Goal: Task Accomplishment & Management: Use online tool/utility

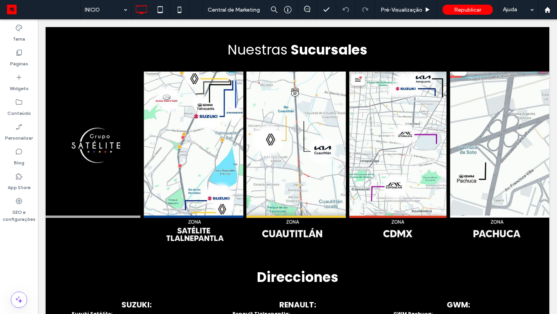
scroll to position [856, 0]
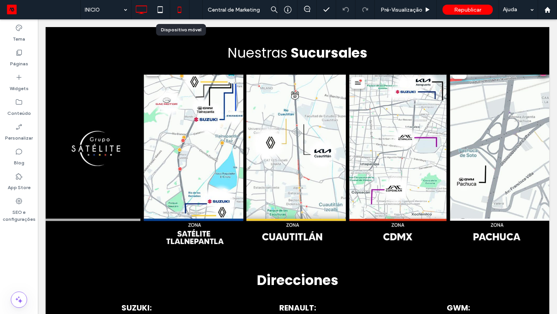
click at [180, 6] on icon at bounding box center [179, 9] width 15 height 15
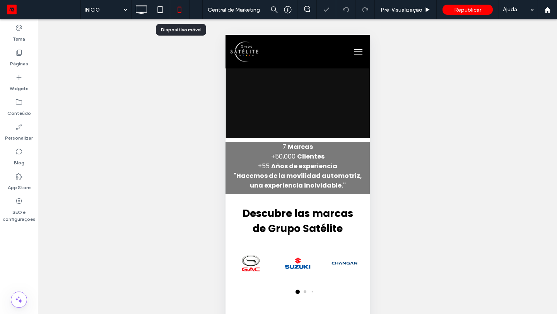
scroll to position [0, 0]
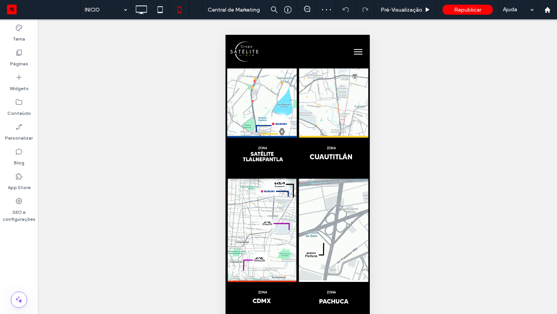
click at [309, 206] on div "Clique para editar no Modo Flex" at bounding box center [297, 170] width 144 height 289
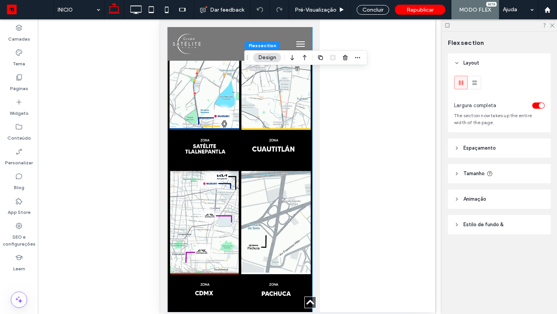
scroll to position [1095, 0]
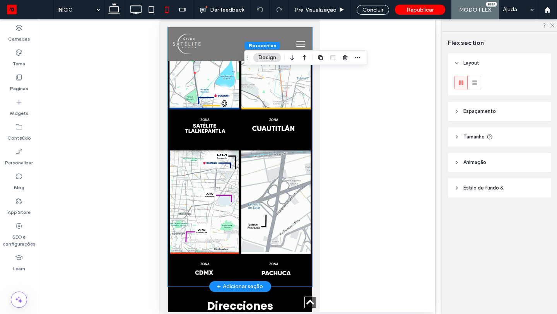
click at [239, 125] on img at bounding box center [239, 70] width 144 height 144
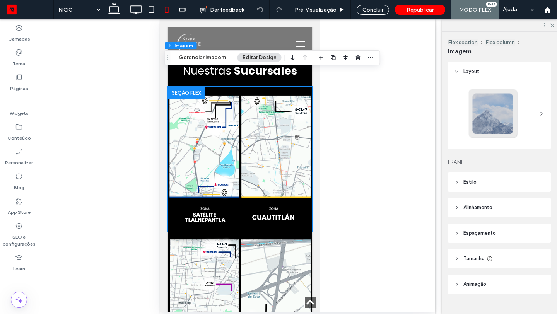
scroll to position [995, 0]
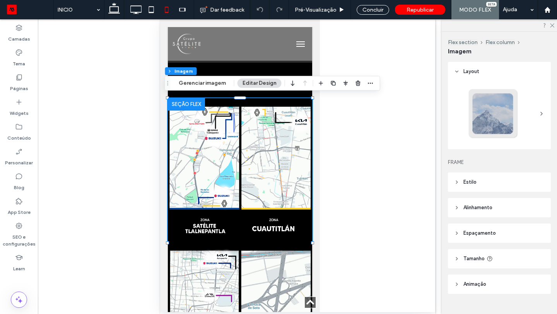
click at [191, 104] on div at bounding box center [185, 104] width 37 height 12
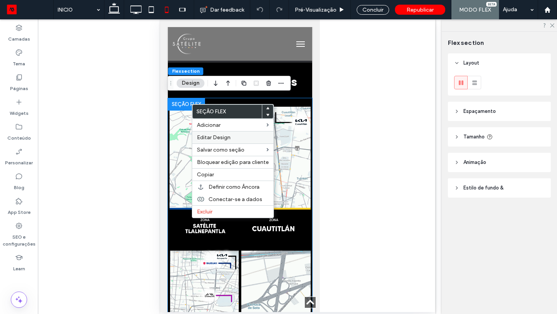
click at [216, 137] on span "Editar Design" at bounding box center [214, 137] width 34 height 7
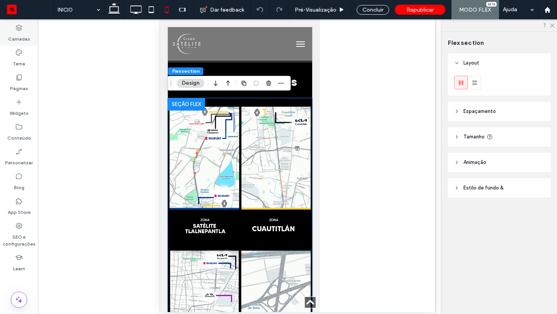
click at [15, 30] on div "Camadas" at bounding box center [19, 33] width 38 height 25
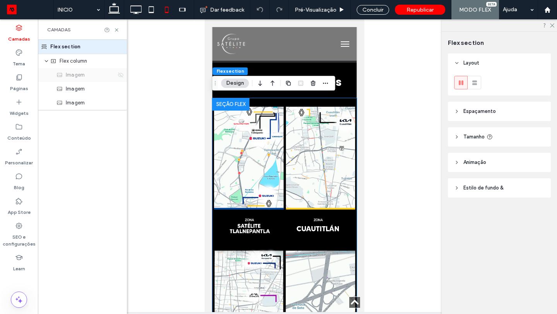
click at [121, 77] on use at bounding box center [120, 74] width 5 height 5
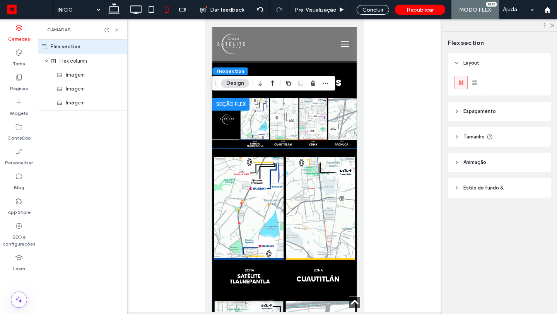
click at [257, 181] on img at bounding box center [284, 221] width 144 height 144
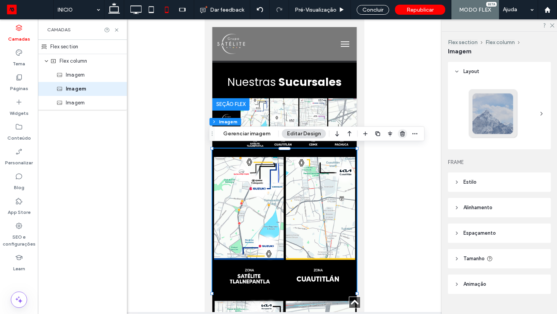
click at [403, 136] on icon "button" at bounding box center [403, 134] width 6 height 6
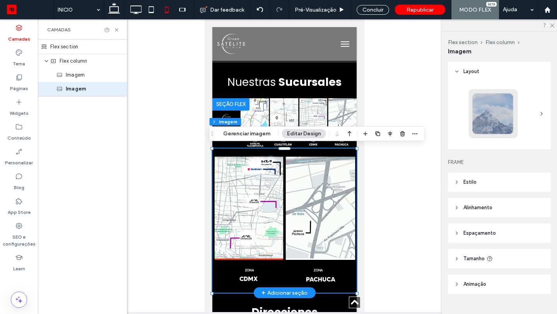
scroll to position [14, 0]
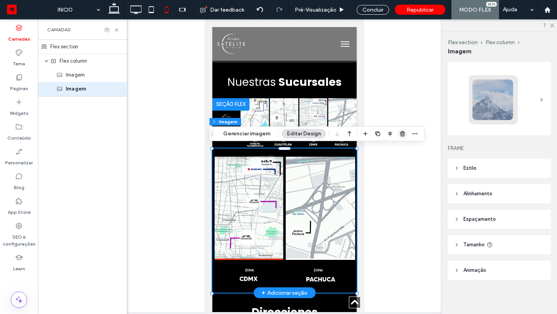
click at [400, 135] on icon "button" at bounding box center [403, 134] width 6 height 6
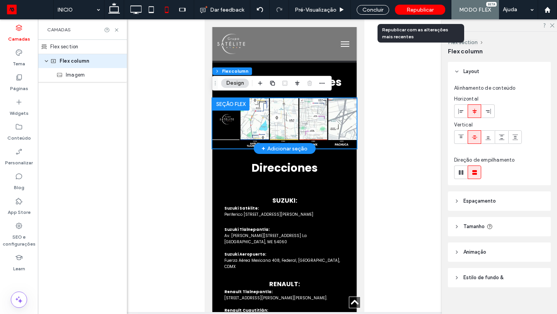
click at [409, 9] on span "Republicar" at bounding box center [419, 10] width 27 height 7
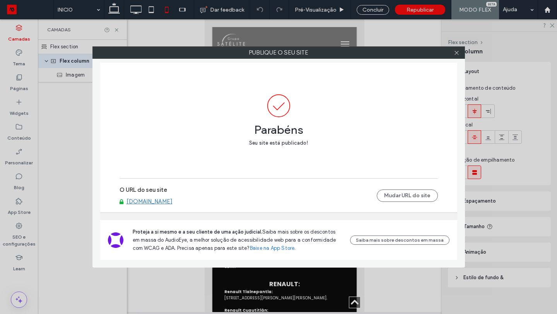
click at [155, 202] on link "[DOMAIN_NAME]" at bounding box center [149, 201] width 46 height 7
